Goal: Task Accomplishment & Management: Manage account settings

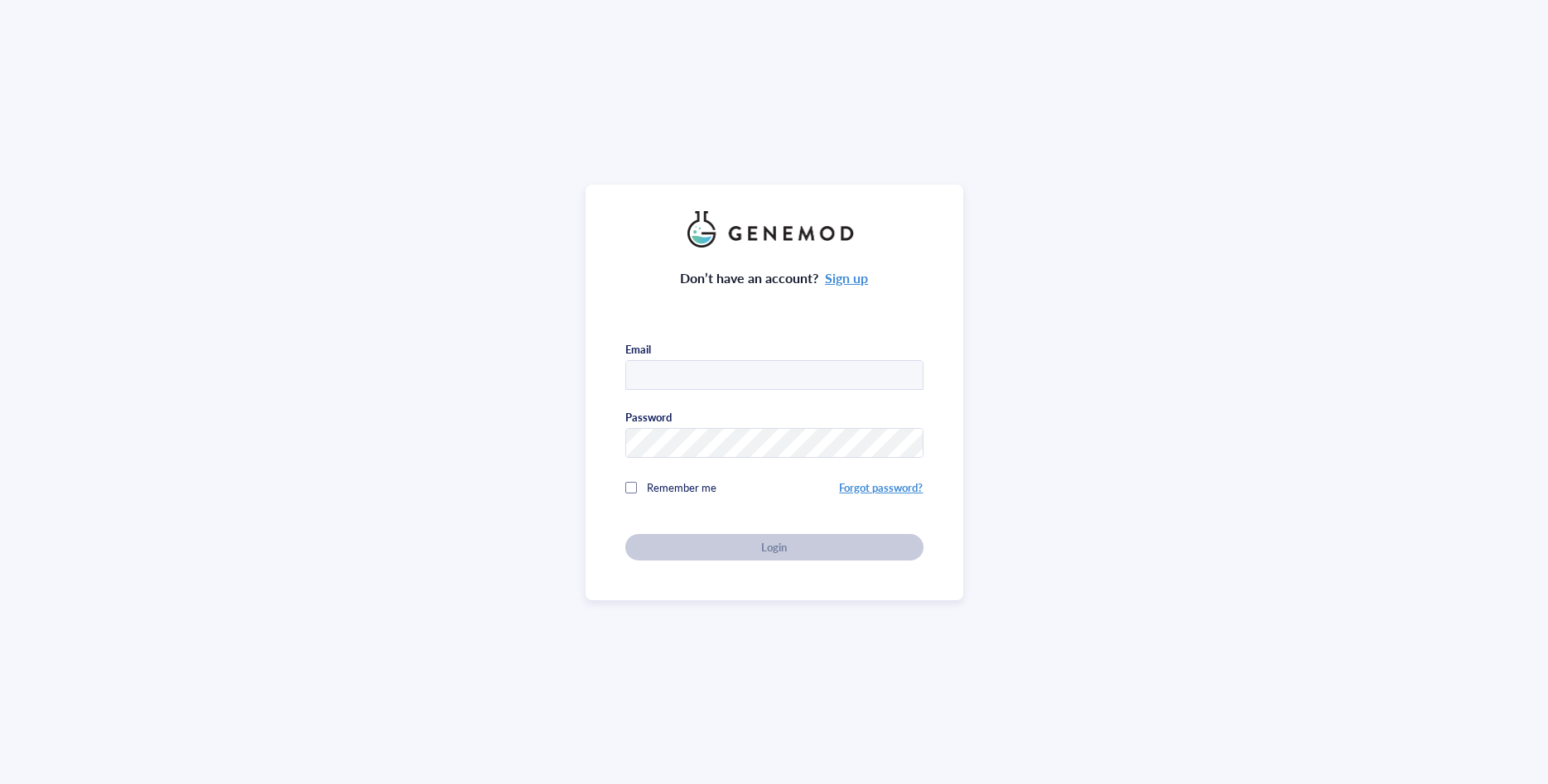
click at [657, 380] on input "text" at bounding box center [774, 376] width 297 height 30
type input "[EMAIL_ADDRESS][DOMAIN_NAME]"
